Goal: Download file/media

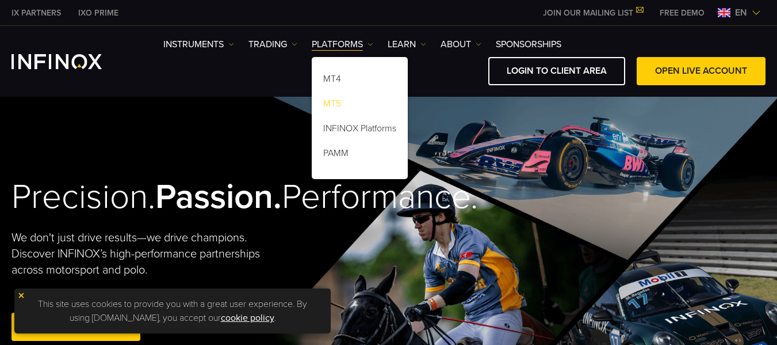
click at [357, 106] on link "MT5" at bounding box center [360, 105] width 96 height 25
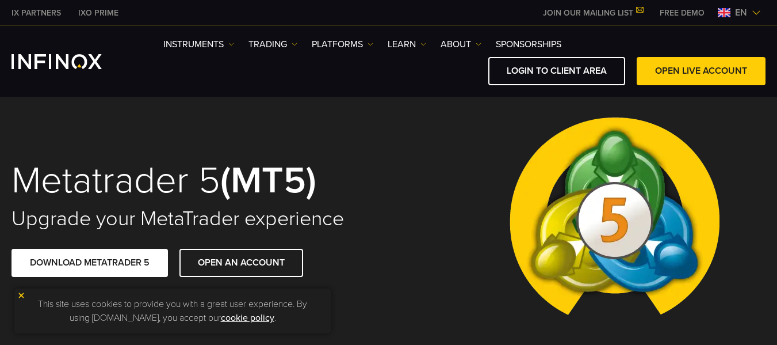
click at [20, 296] on img at bounding box center [21, 295] width 8 height 8
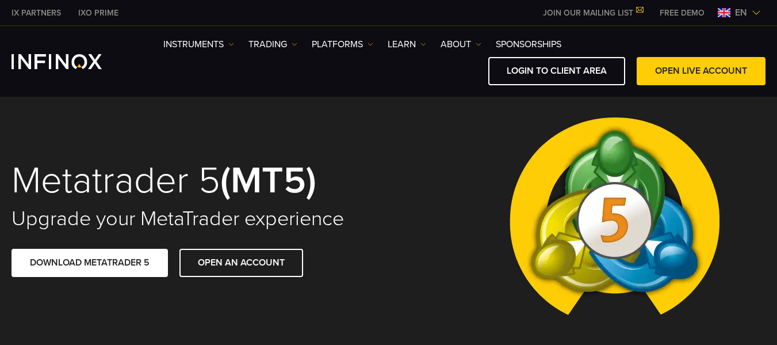
click at [424, 194] on div "Metatrader 5 (MT5) Upgrade your MetaTrader experience DOWNLOAD METATRADER 5 OPE…" at bounding box center [388, 219] width 777 height 252
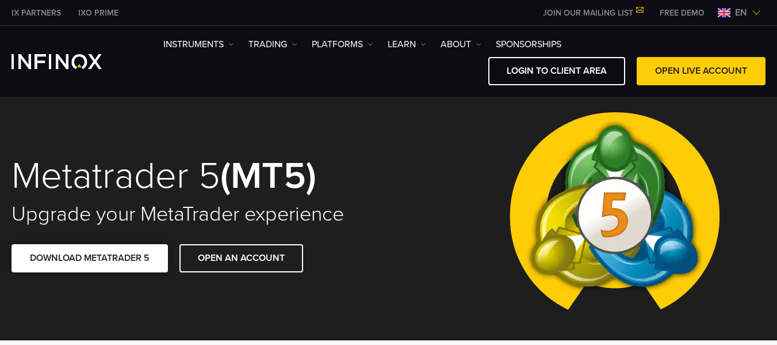
click at [134, 260] on link "DOWNLOAD METATRADER 5" at bounding box center [90, 258] width 157 height 28
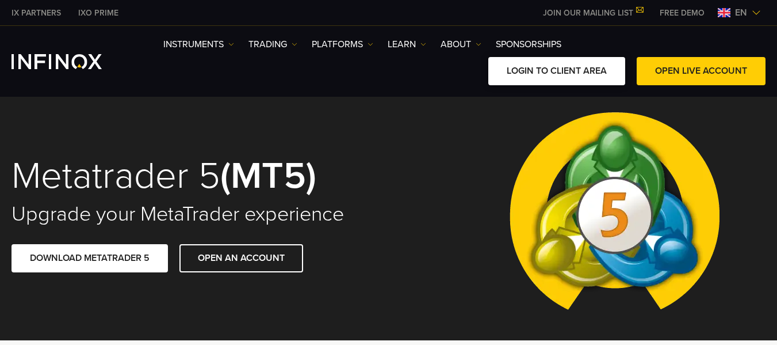
click at [579, 69] on link "LOGIN TO CLIENT AREA" at bounding box center [557, 71] width 137 height 28
